Goal: Transaction & Acquisition: Download file/media

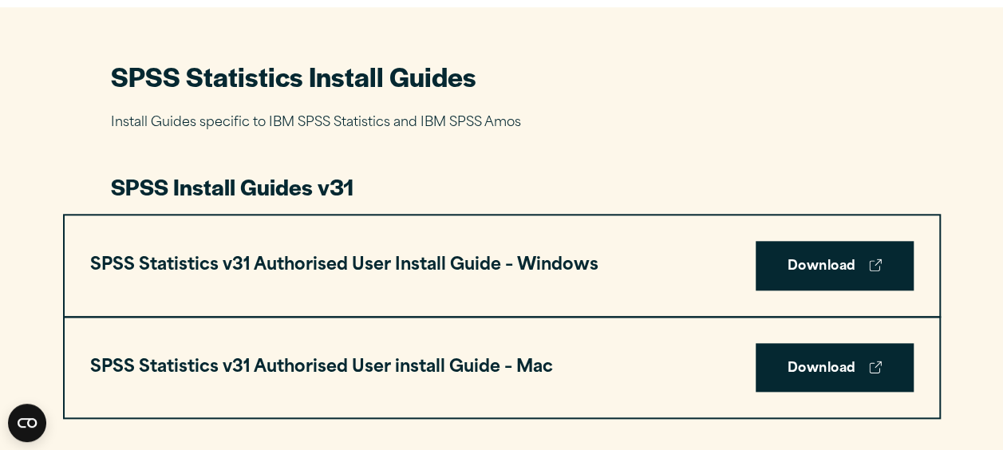
scroll to position [798, 0]
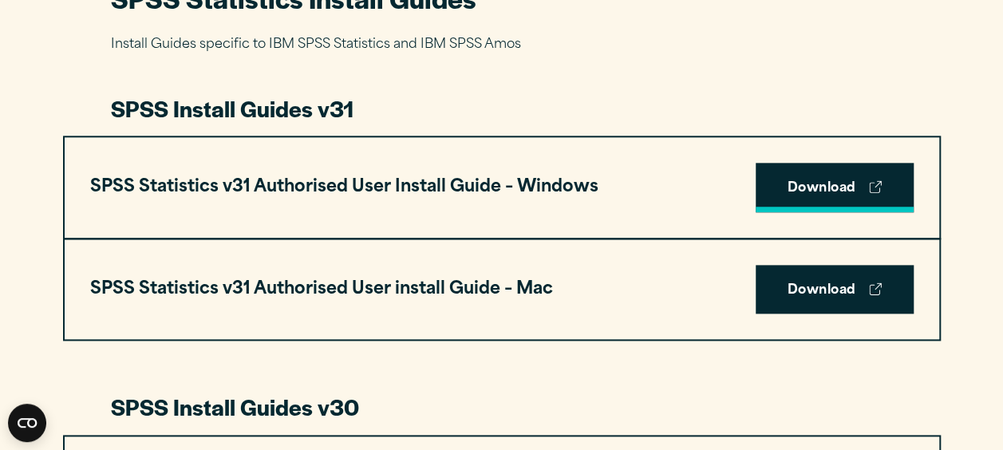
click at [820, 187] on link "Download" at bounding box center [835, 187] width 158 height 49
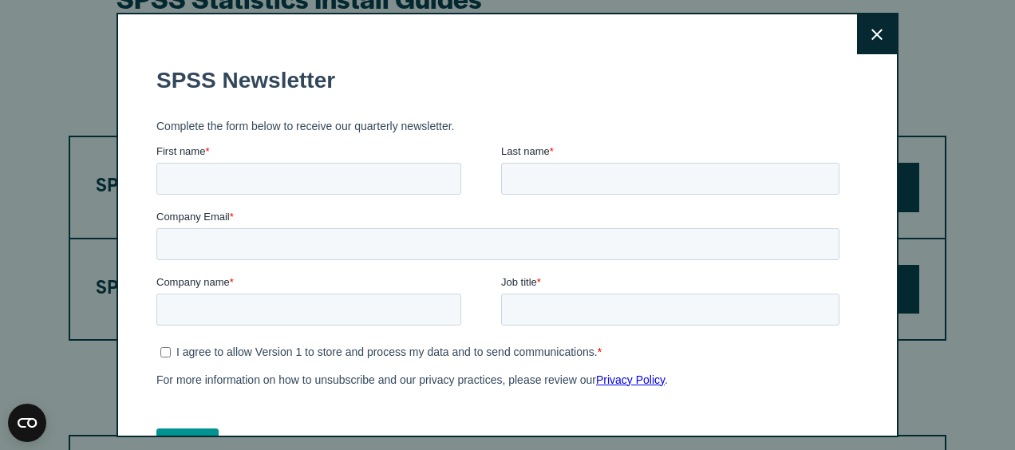
click at [871, 35] on icon at bounding box center [876, 35] width 11 height 12
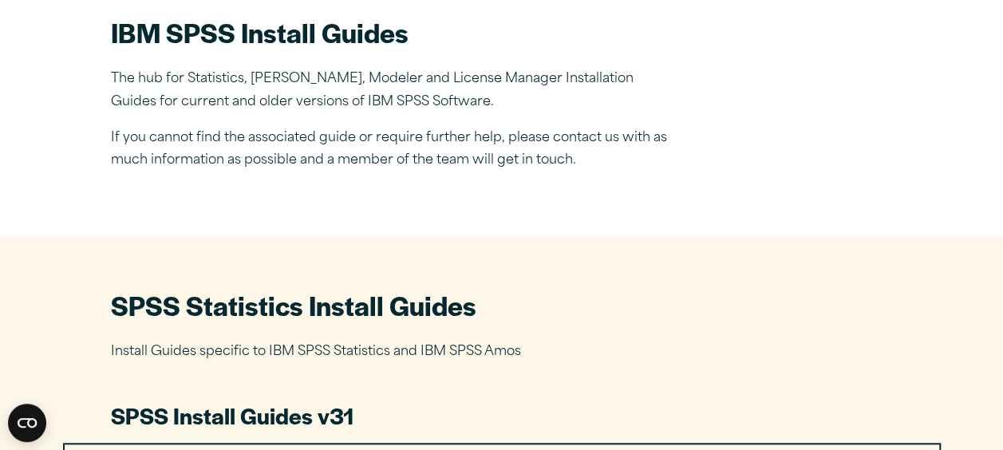
scroll to position [319, 0]
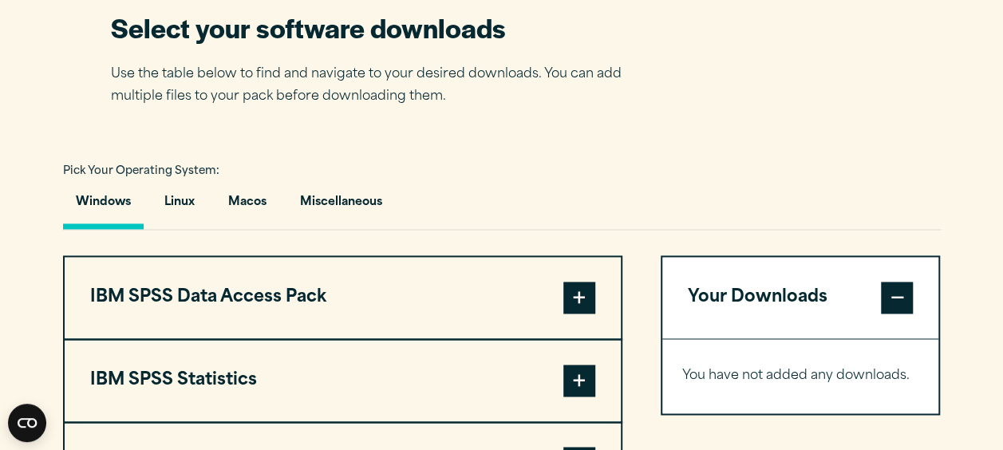
scroll to position [1117, 0]
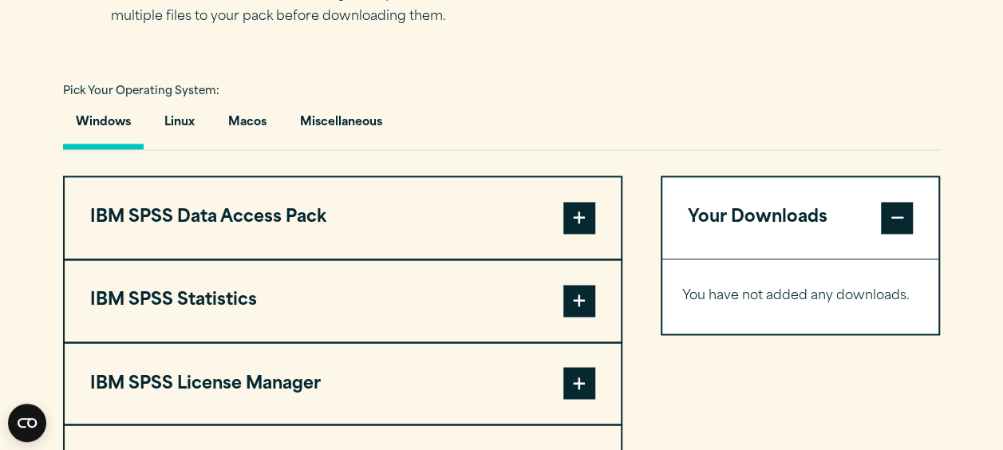
click at [579, 305] on span at bounding box center [579, 301] width 32 height 32
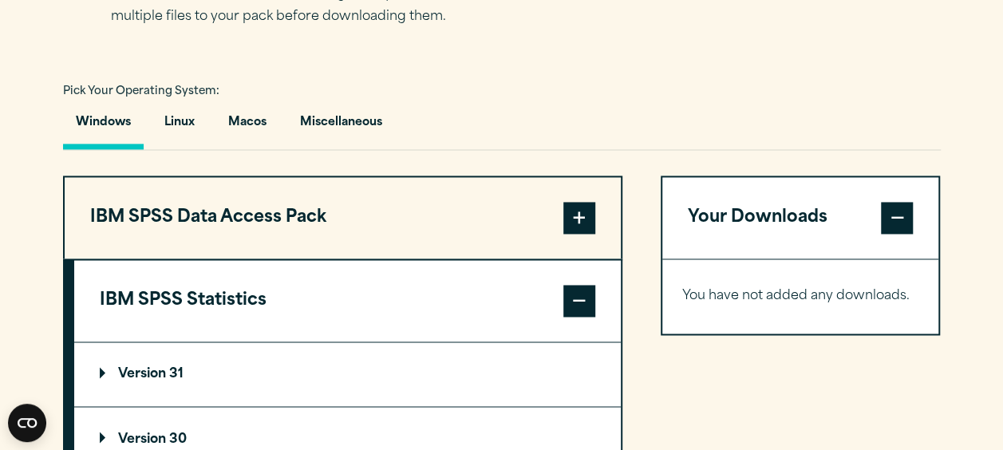
scroll to position [1197, 0]
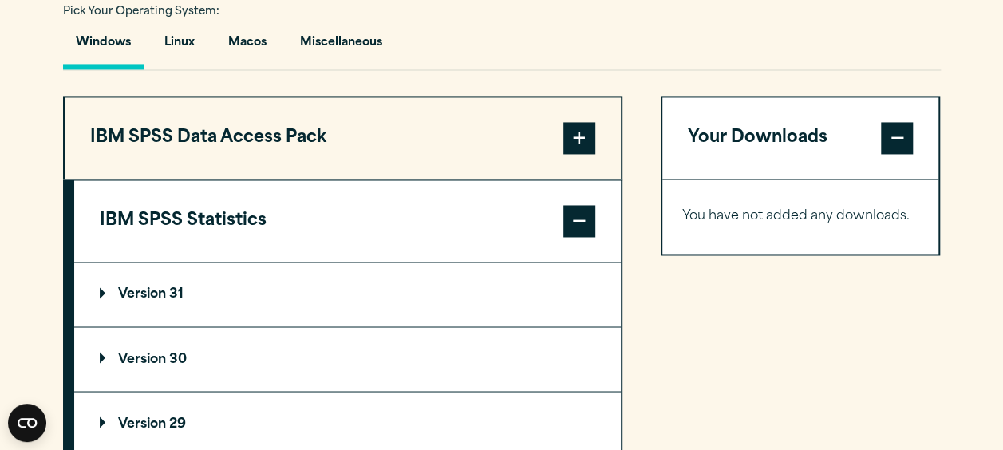
click at [154, 290] on p "Version 31" at bounding box center [142, 294] width 84 height 13
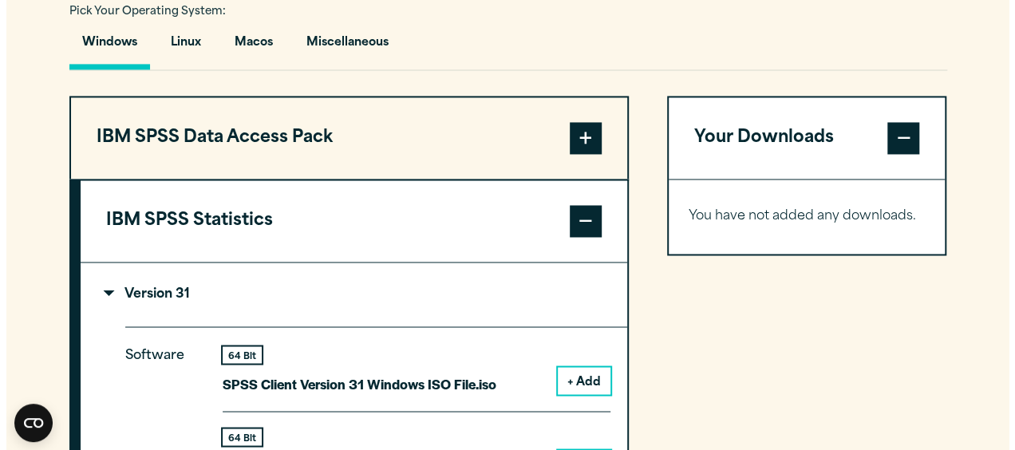
scroll to position [1357, 0]
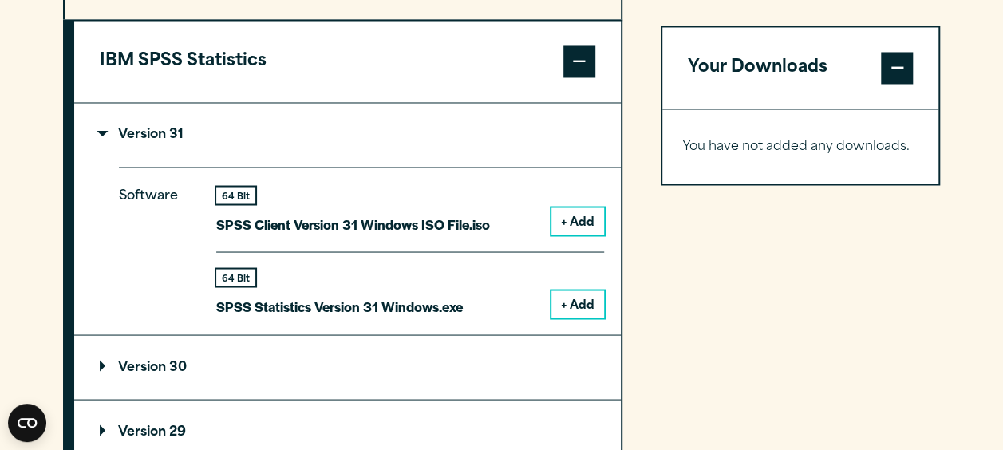
click at [578, 305] on button "+ Add" at bounding box center [577, 303] width 53 height 27
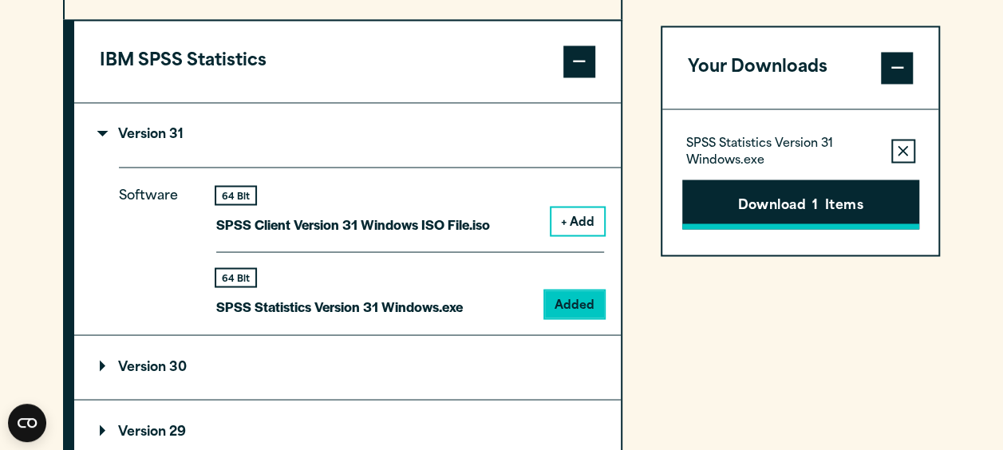
click at [797, 200] on button "Download 1 Items" at bounding box center [800, 204] width 237 height 49
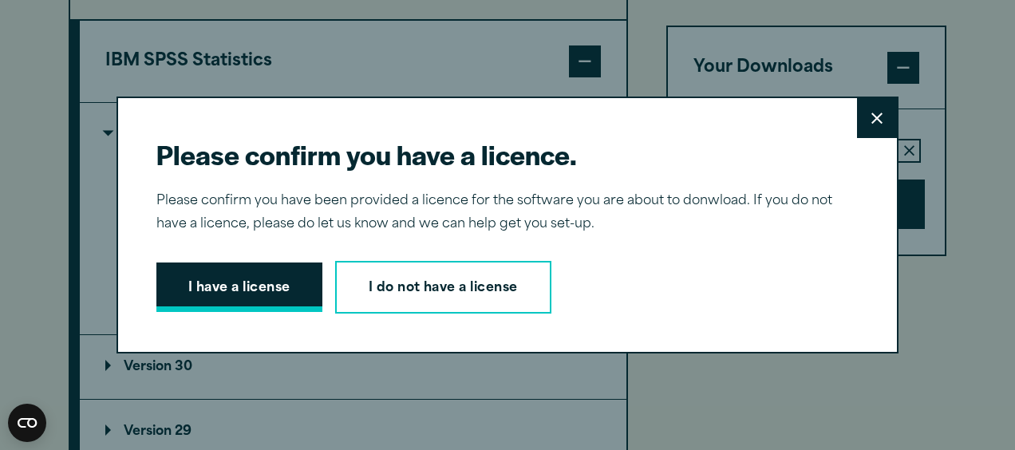
click at [233, 292] on button "I have a license" at bounding box center [239, 287] width 166 height 49
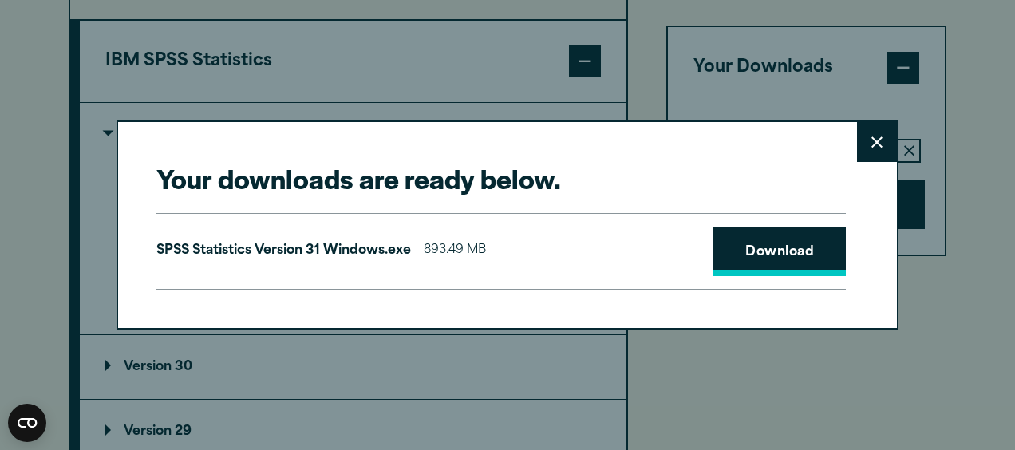
click at [769, 251] on link "Download" at bounding box center [779, 251] width 132 height 49
